Goal: Task Accomplishment & Management: Manage account settings

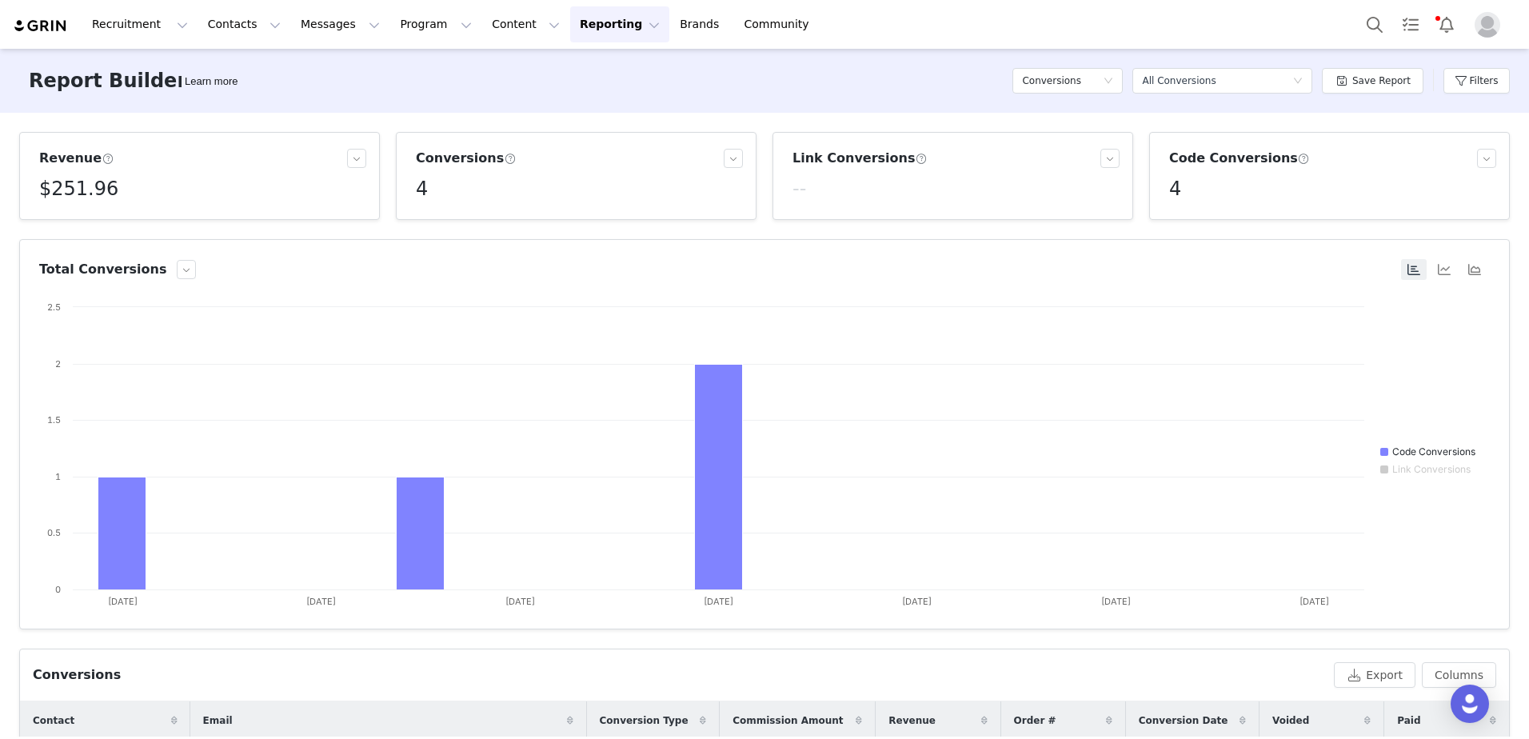
scroll to position [251, 0]
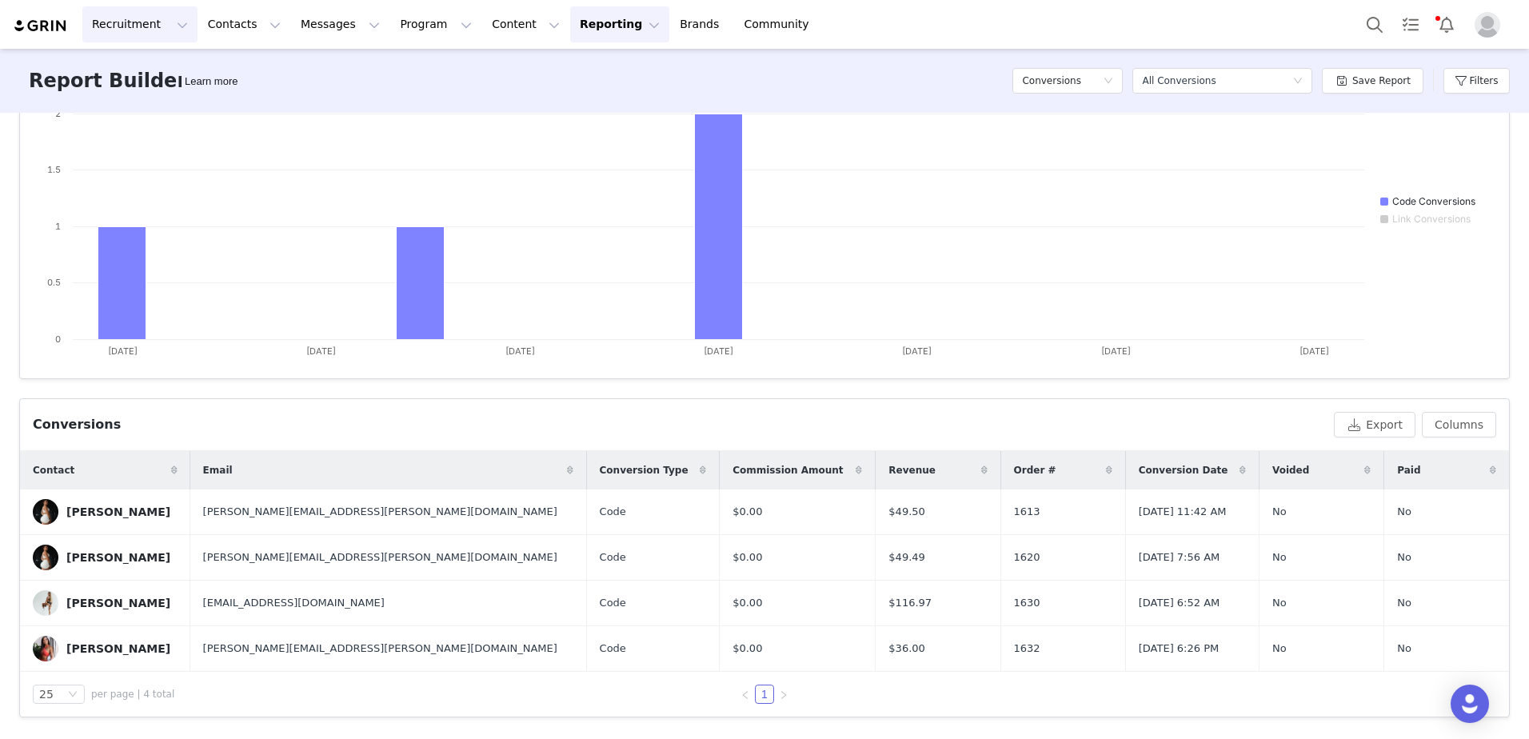
click at [138, 22] on button "Recruitment Recruitment" at bounding box center [139, 24] width 115 height 36
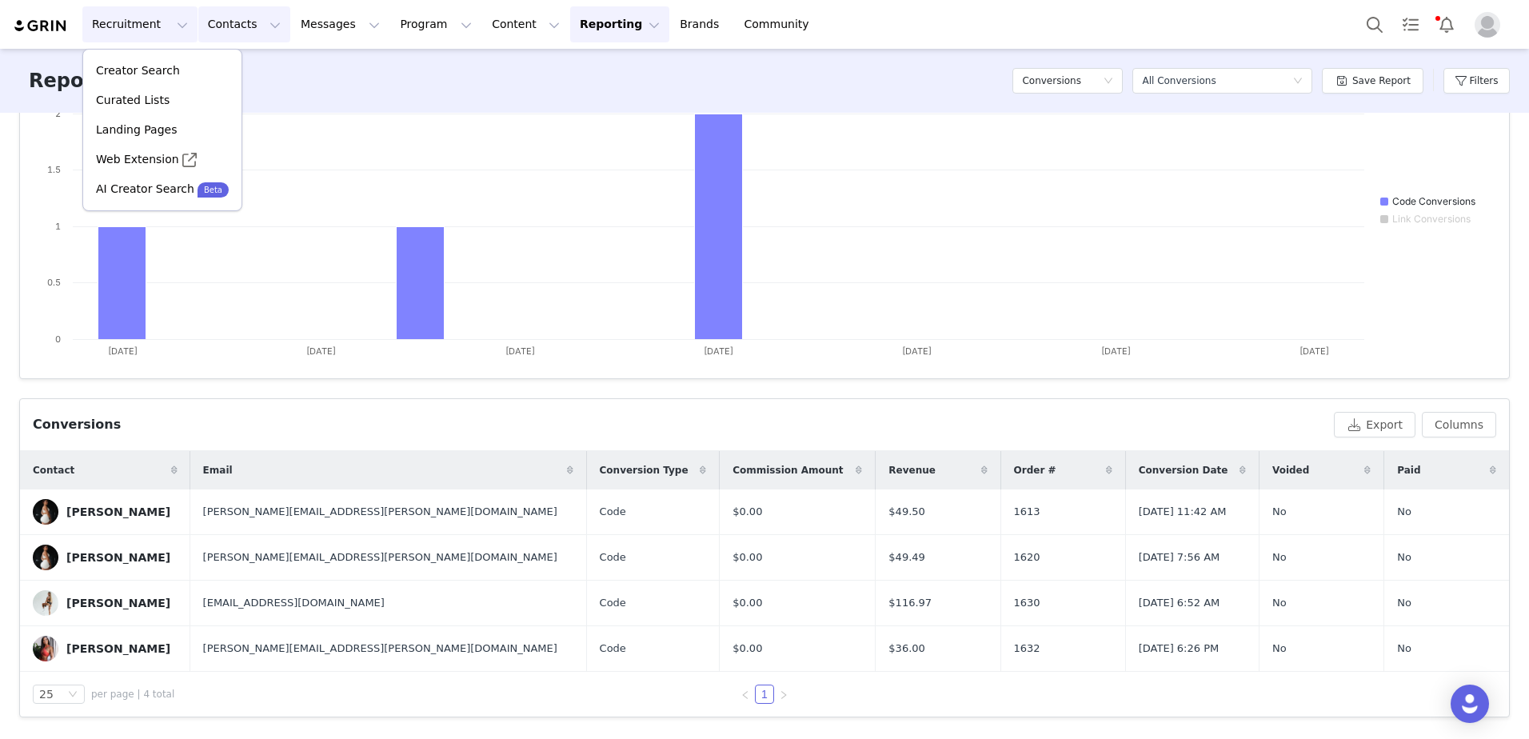
click at [198, 22] on button "Contacts Contacts" at bounding box center [244, 24] width 92 height 36
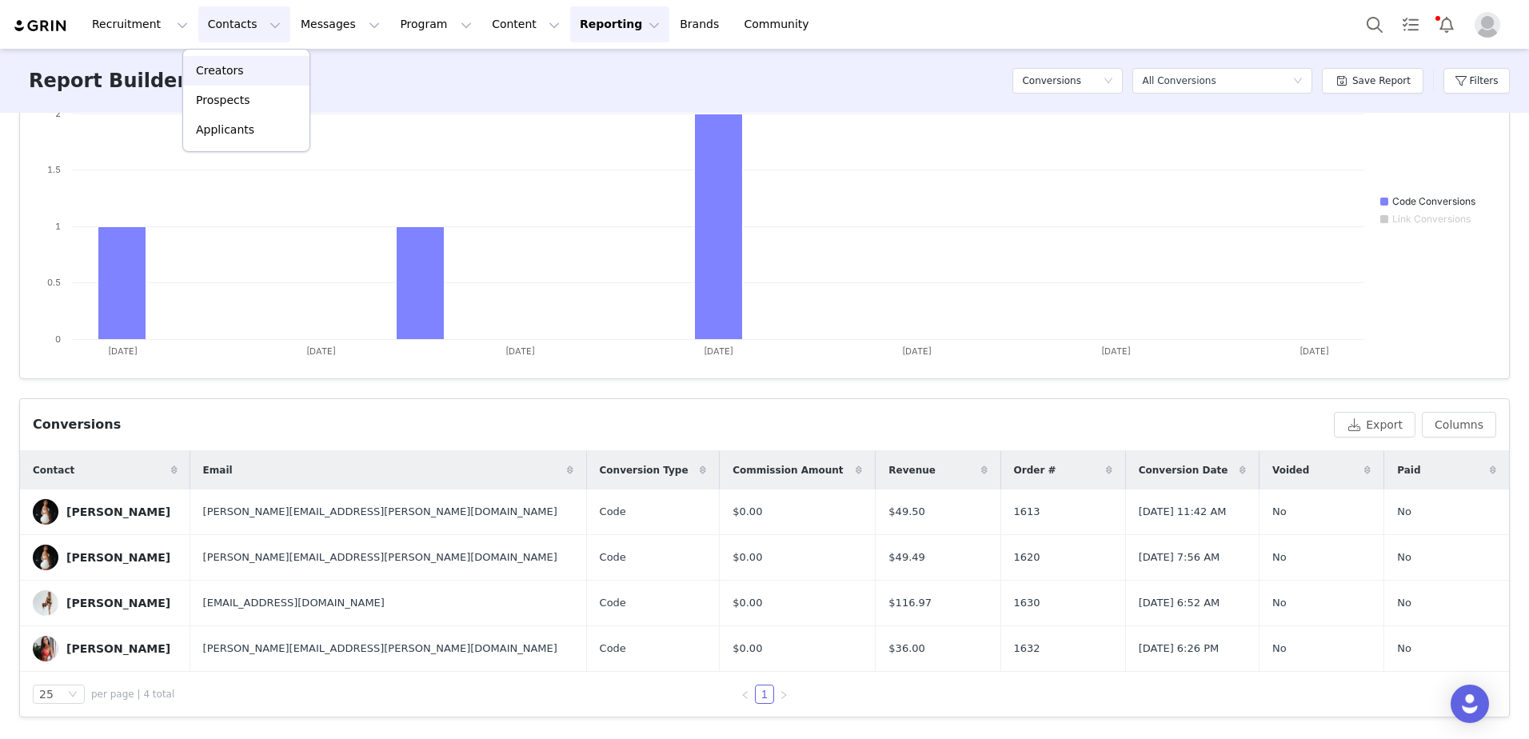
click at [217, 74] on p "Creators" at bounding box center [220, 70] width 48 height 17
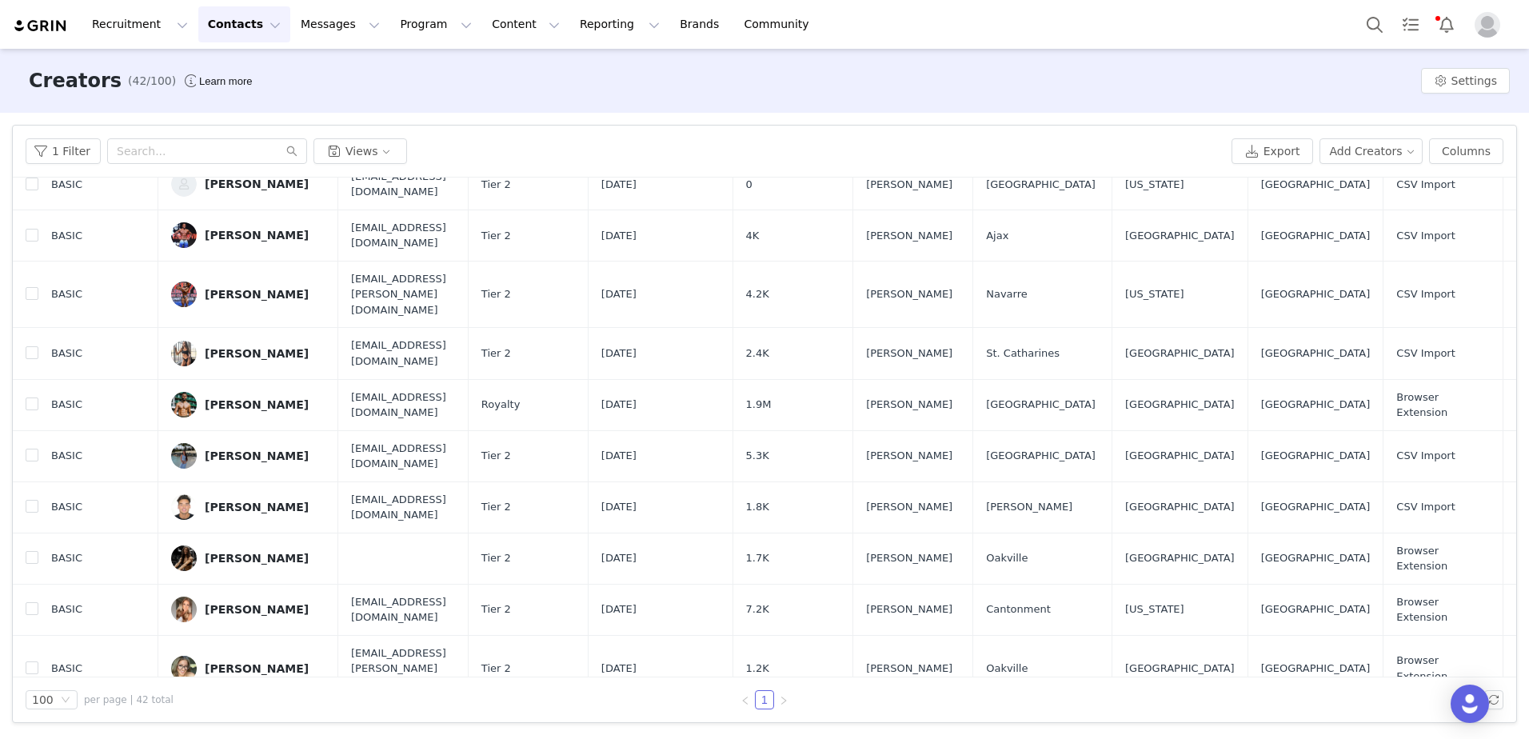
scroll to position [1440, 0]
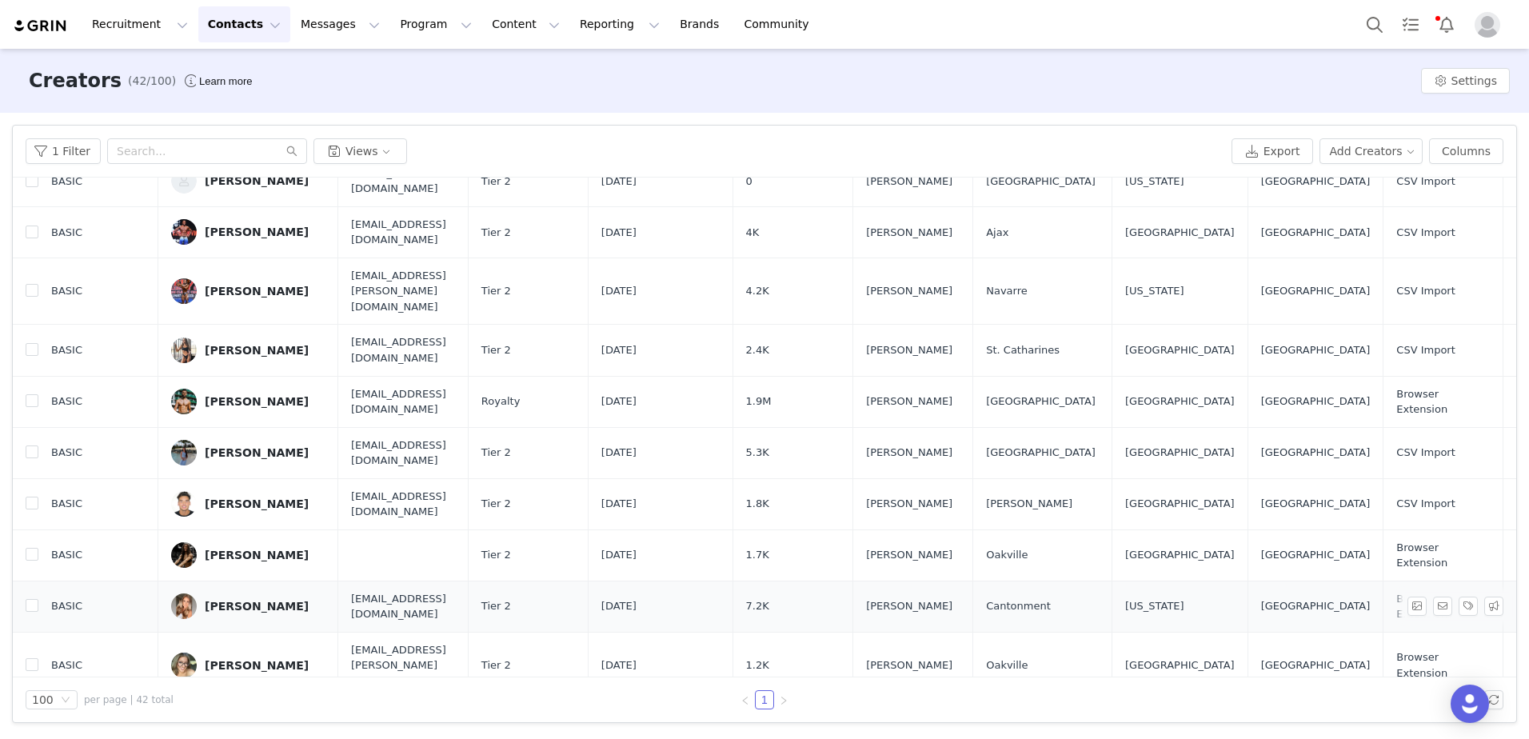
click at [262, 600] on div "[PERSON_NAME]" at bounding box center [257, 606] width 104 height 13
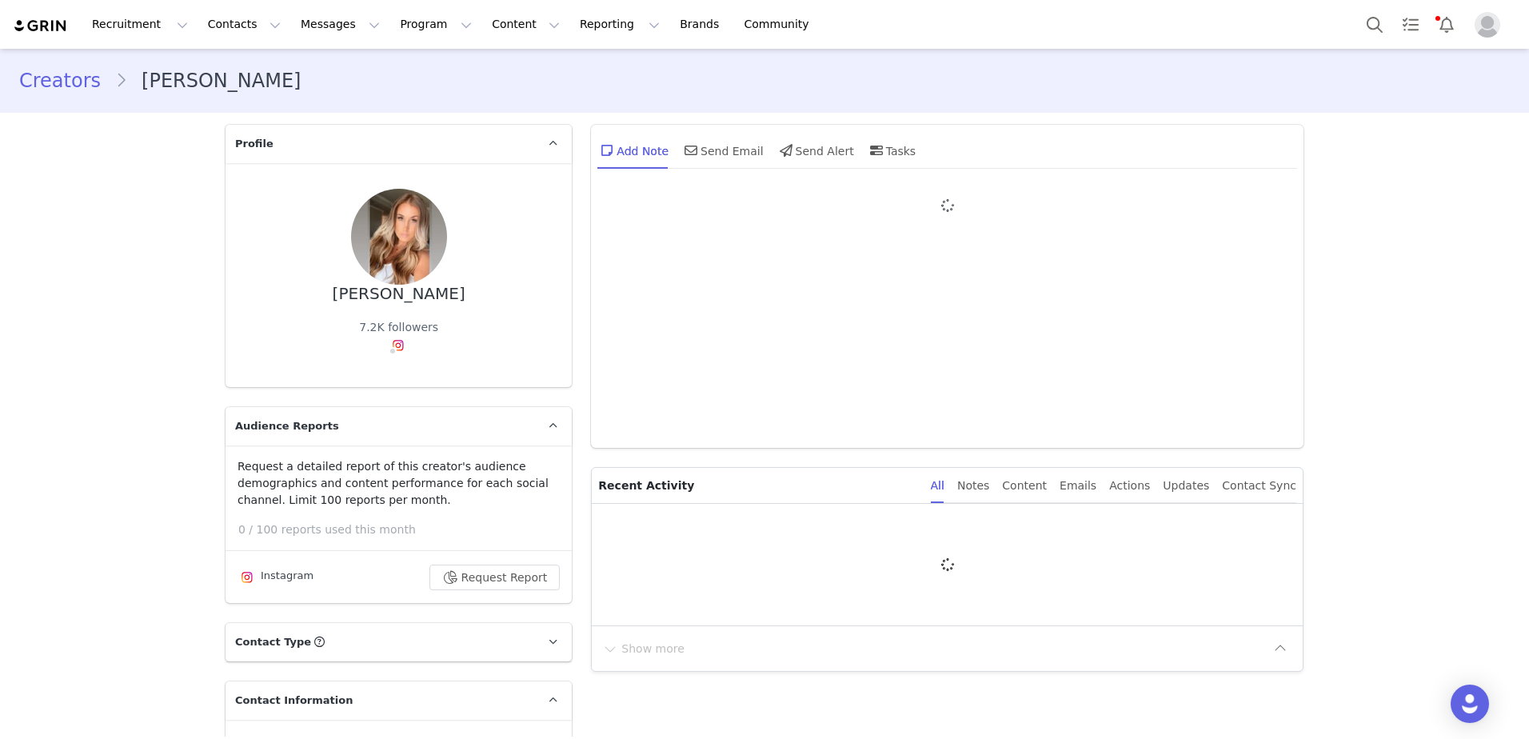
type input "+1 ([GEOGRAPHIC_DATA])"
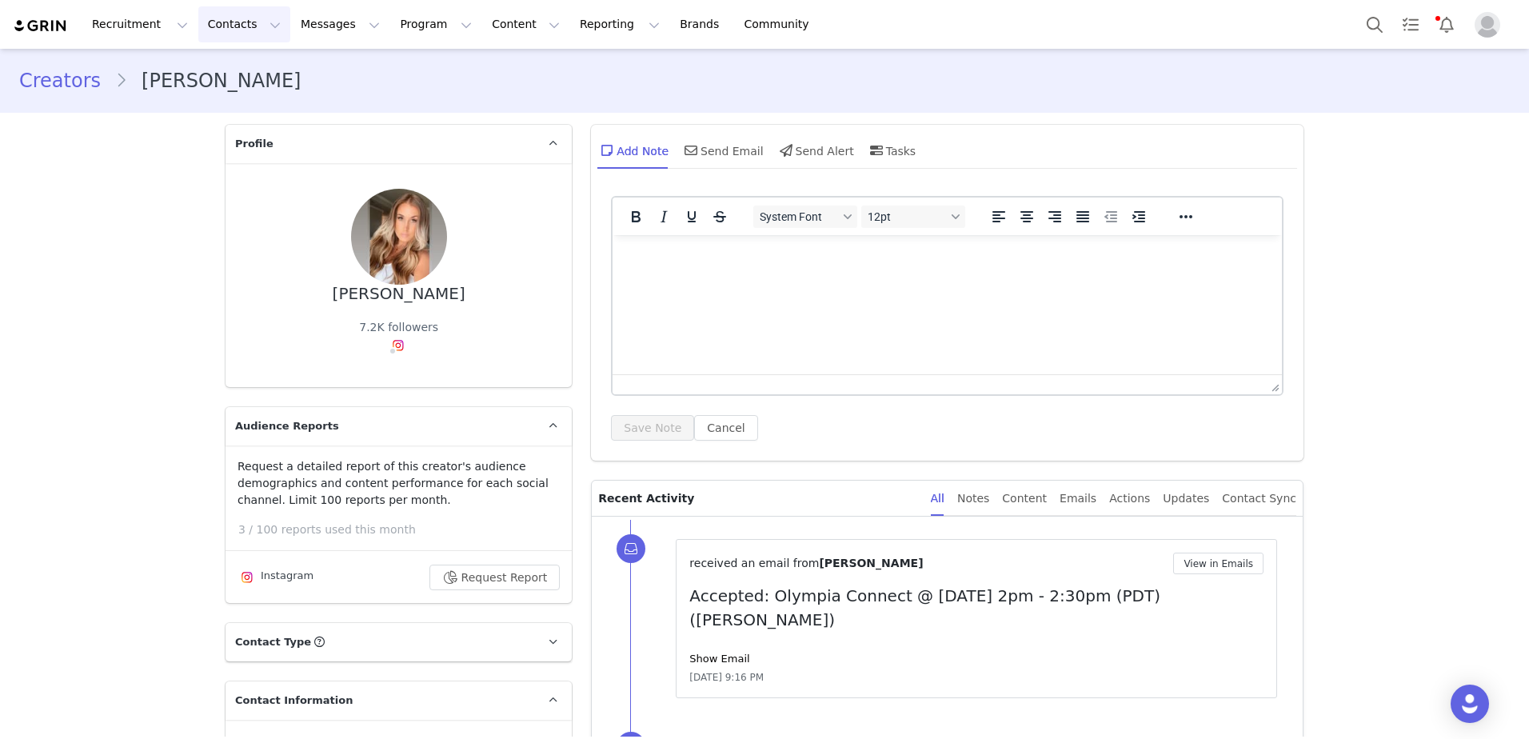
click at [237, 28] on button "Contacts Contacts" at bounding box center [244, 24] width 92 height 36
click at [231, 73] on p "Creators" at bounding box center [220, 70] width 48 height 17
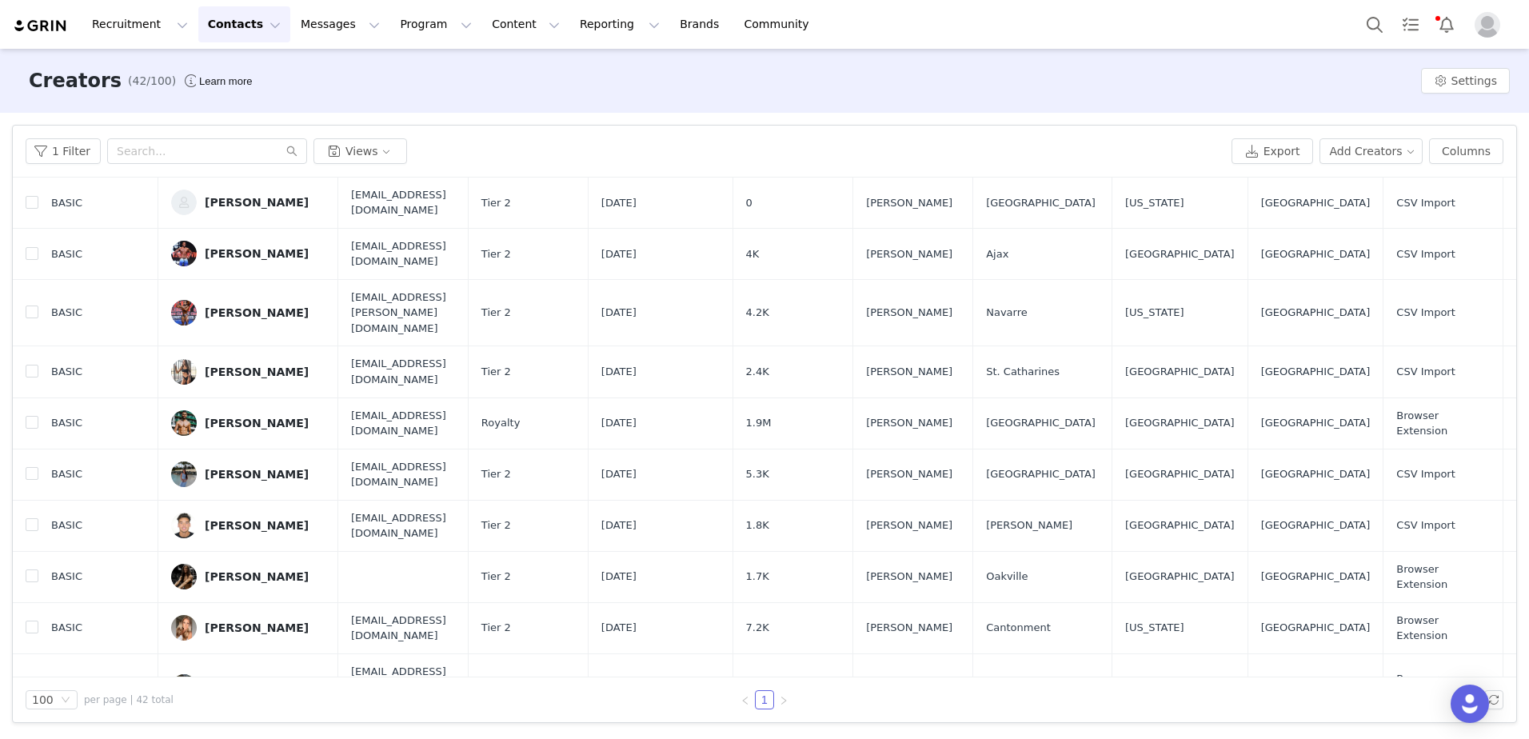
scroll to position [1520, 0]
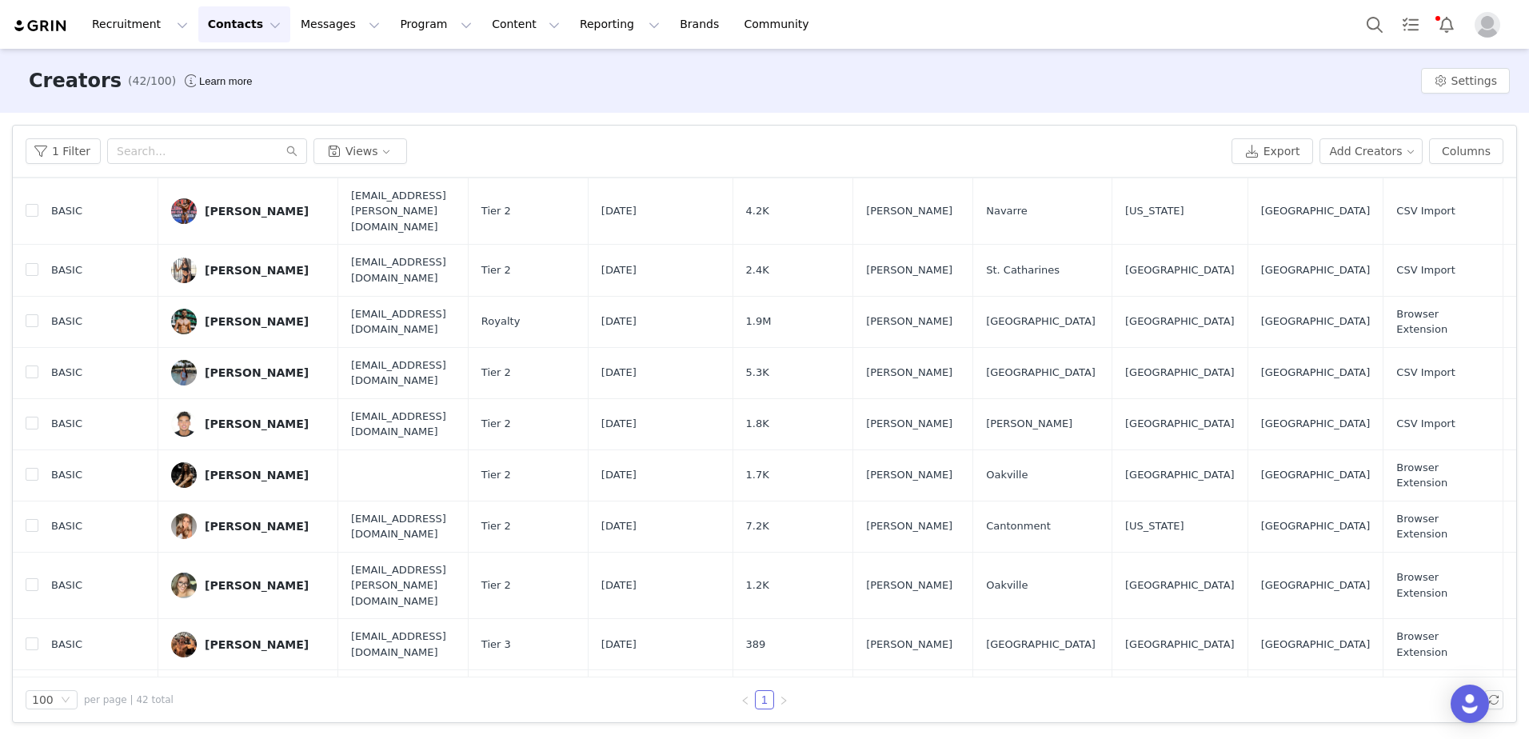
click at [262, 520] on div "[PERSON_NAME]" at bounding box center [257, 526] width 104 height 13
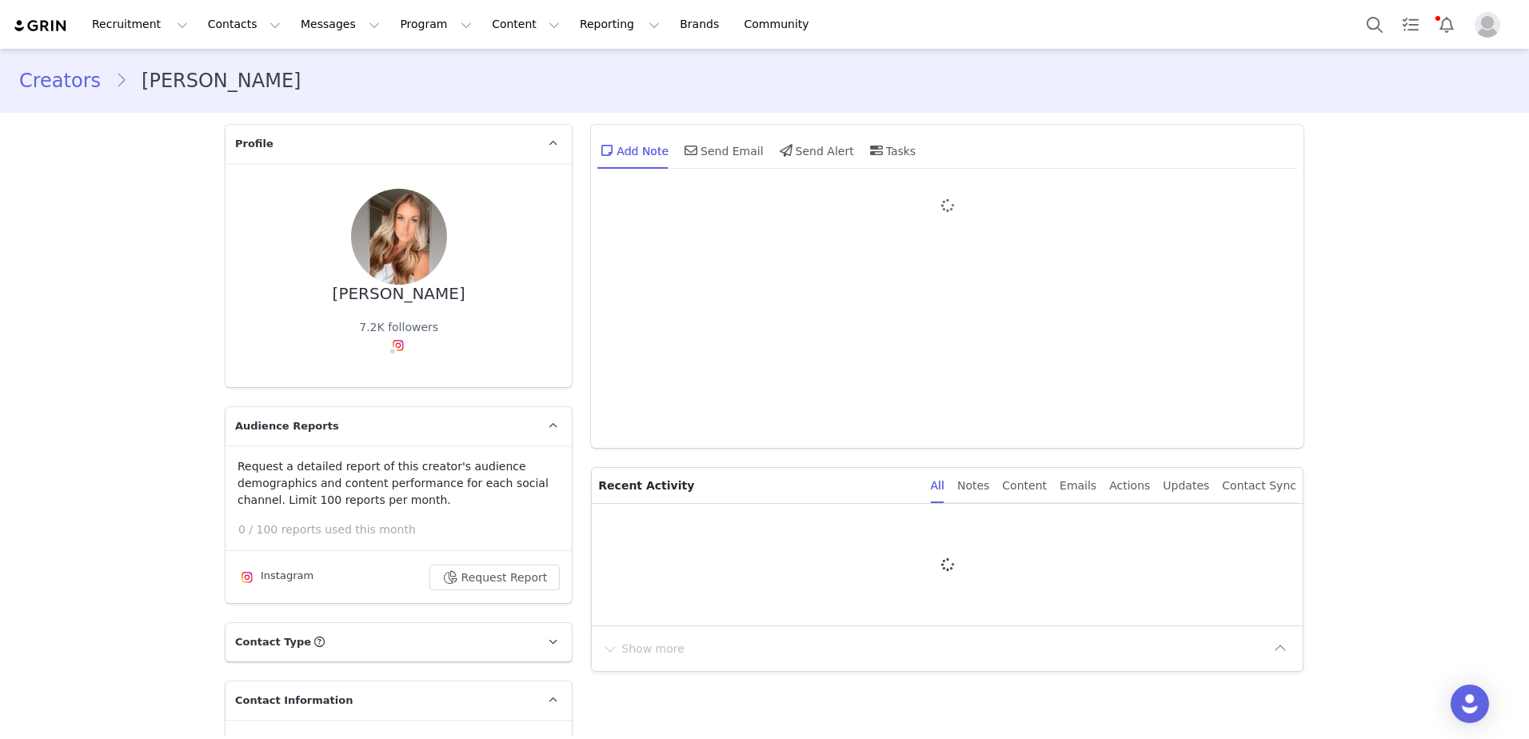
type input "+1 ([GEOGRAPHIC_DATA])"
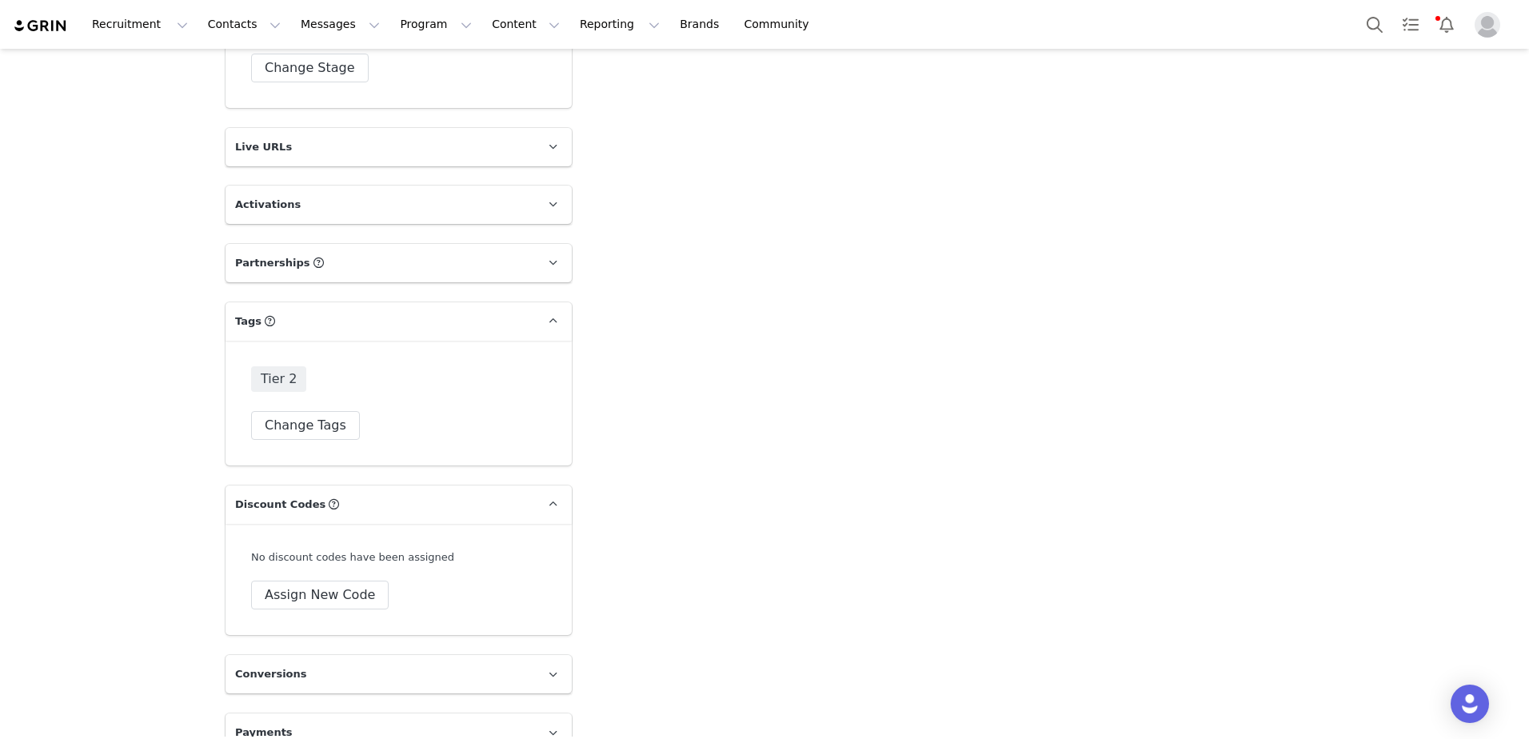
scroll to position [2478, 0]
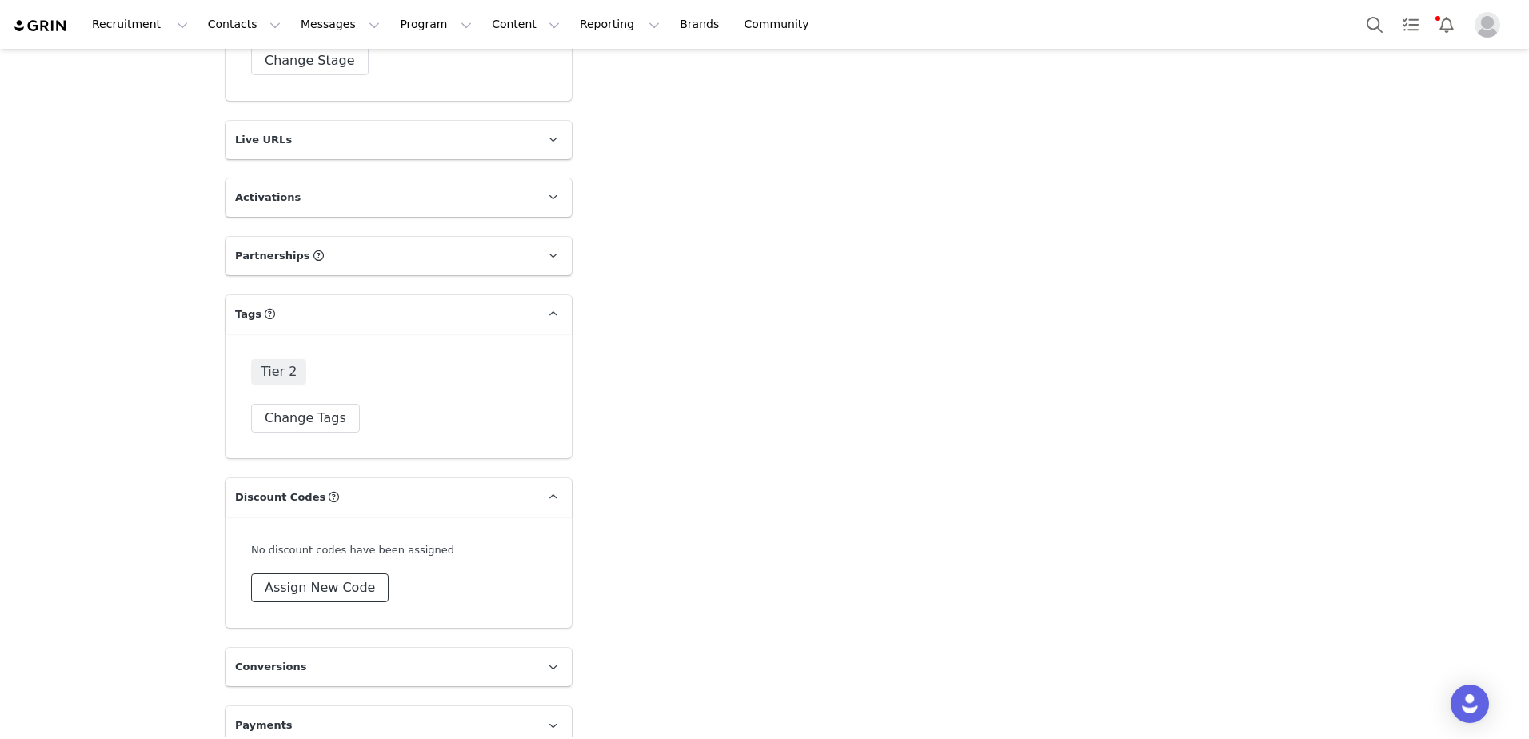
click at [282, 574] on button "Assign New Code" at bounding box center [320, 588] width 138 height 29
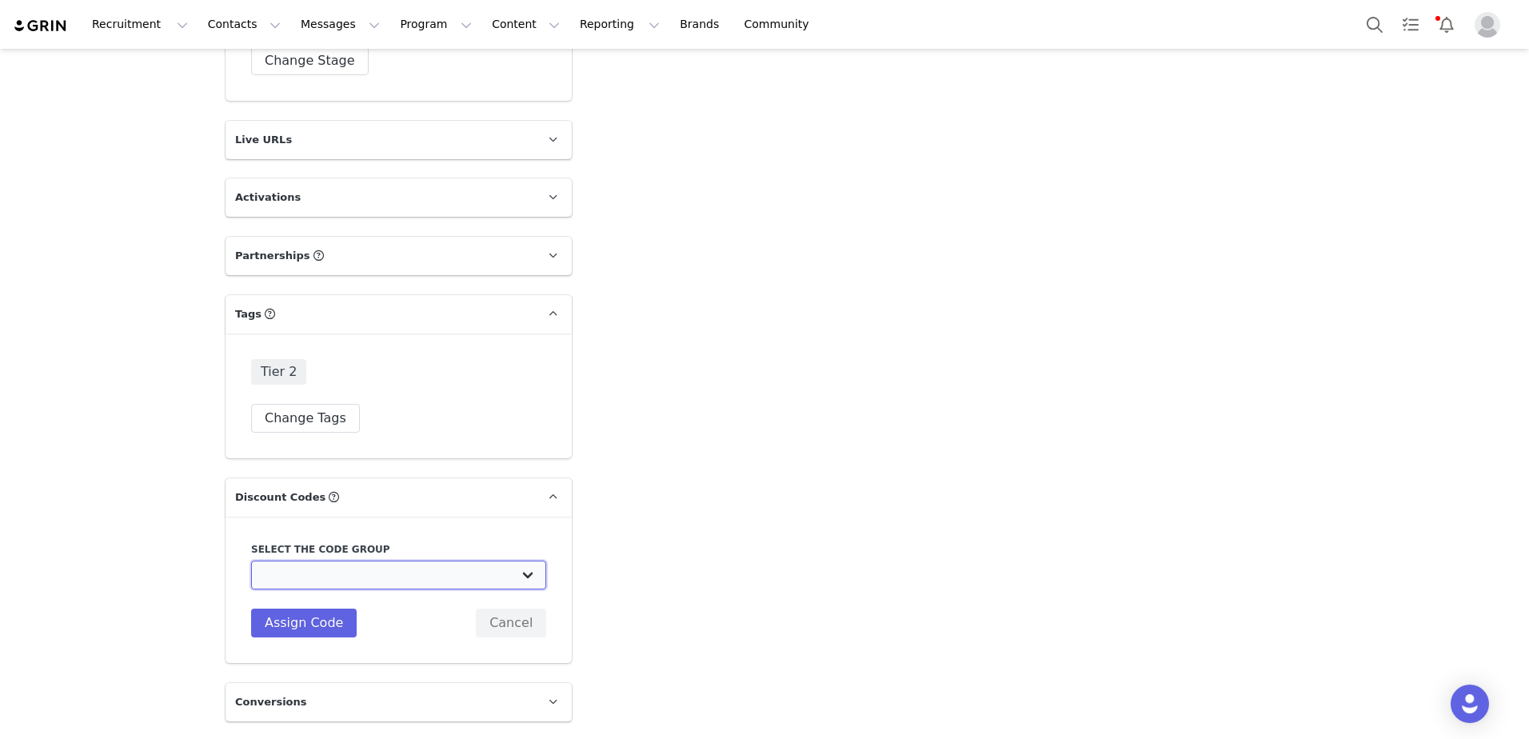
click at [343, 561] on select "Basic Supplements: Tier 1 Basic Supplements: Tier 2" at bounding box center [398, 575] width 295 height 29
select select "10009982"
click at [251, 561] on select "Basic Supplements: Tier 1 Basic Supplements: Tier 2" at bounding box center [398, 575] width 295 height 29
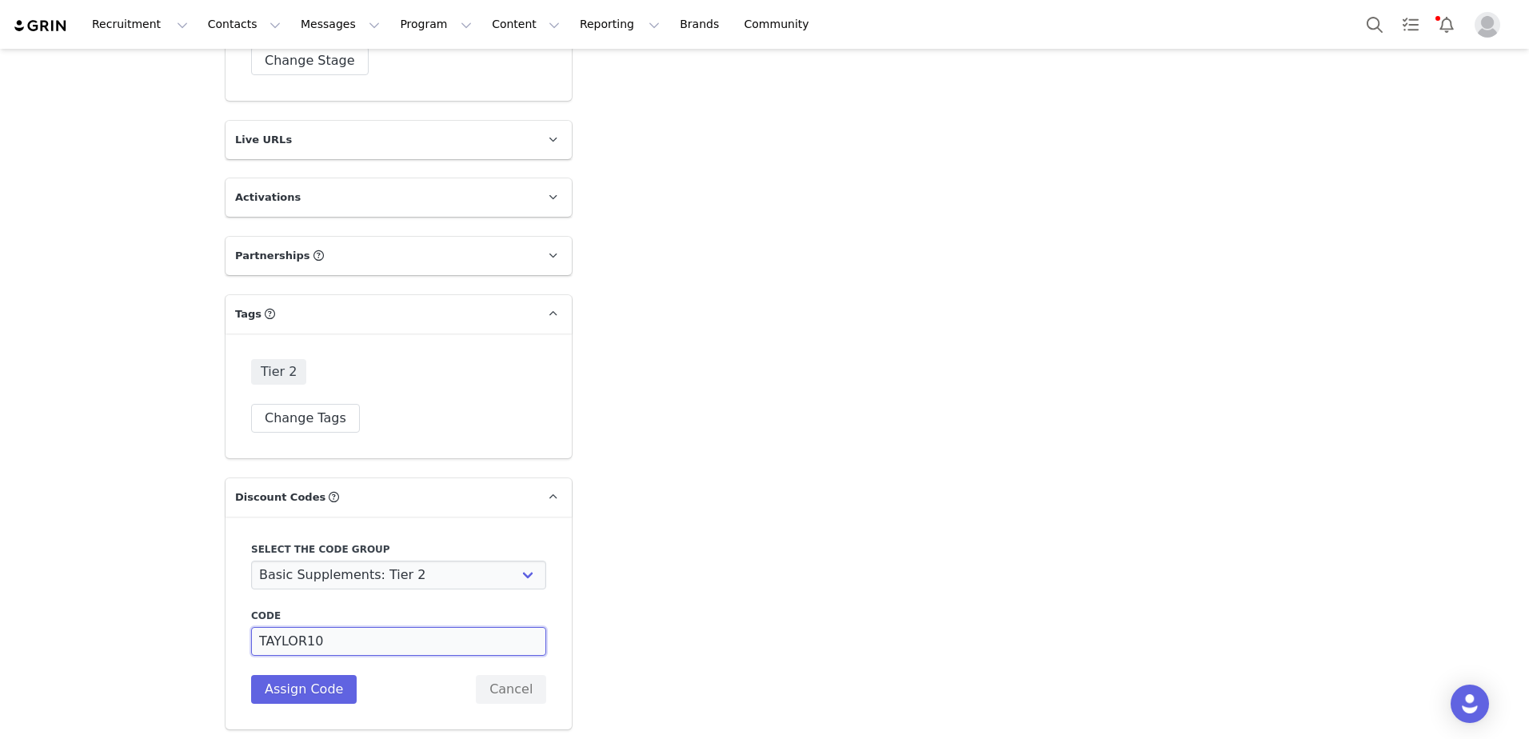
click at [331, 627] on input "TAYLOR10" at bounding box center [398, 641] width 295 height 29
type input "TAYTHEPLUG"
click at [266, 675] on button "Assign Code" at bounding box center [304, 689] width 106 height 29
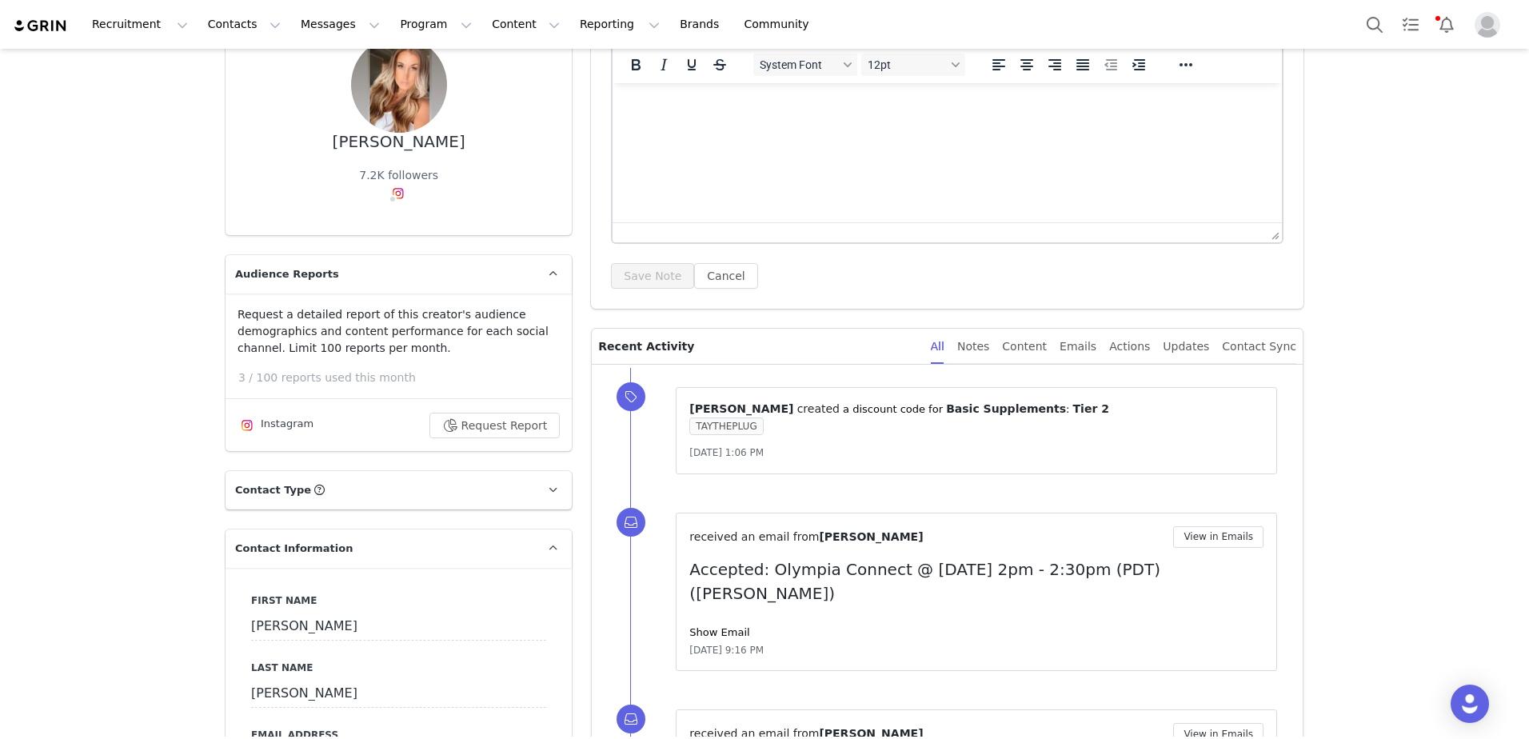
scroll to position [0, 0]
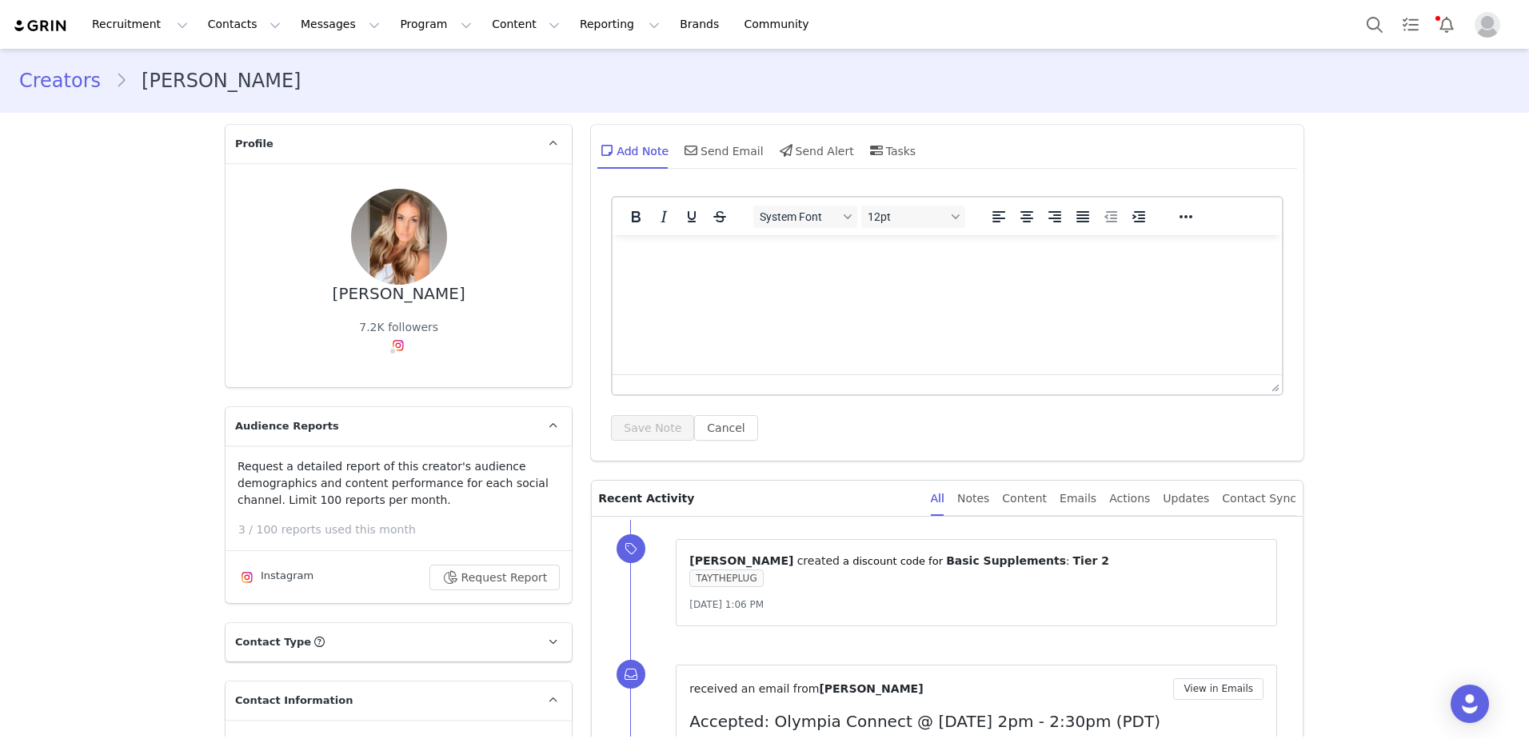
click at [69, 86] on link "Creators" at bounding box center [67, 80] width 96 height 29
